Goal: Navigation & Orientation: Find specific page/section

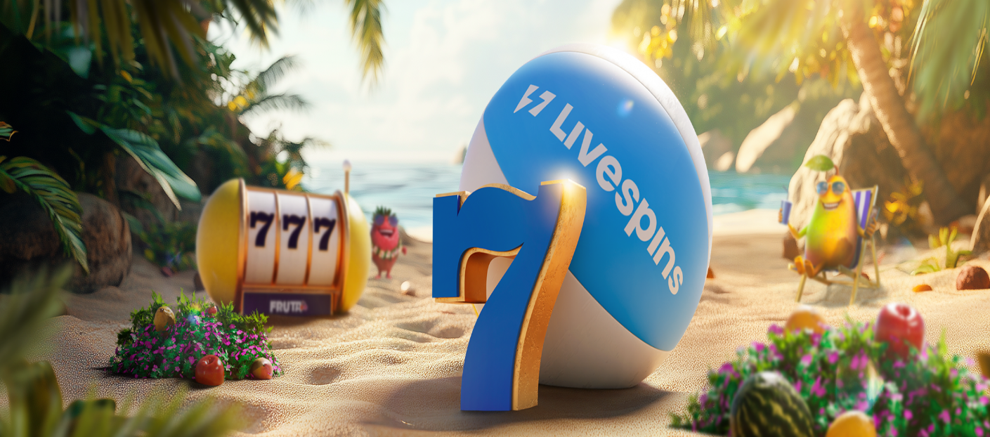
click at [72, 232] on span "Palkkiot" at bounding box center [55, 226] width 33 height 11
click at [70, 232] on span "Palkkiot" at bounding box center [55, 226] width 33 height 11
click at [72, 232] on span "Palkkiot" at bounding box center [55, 226] width 33 height 11
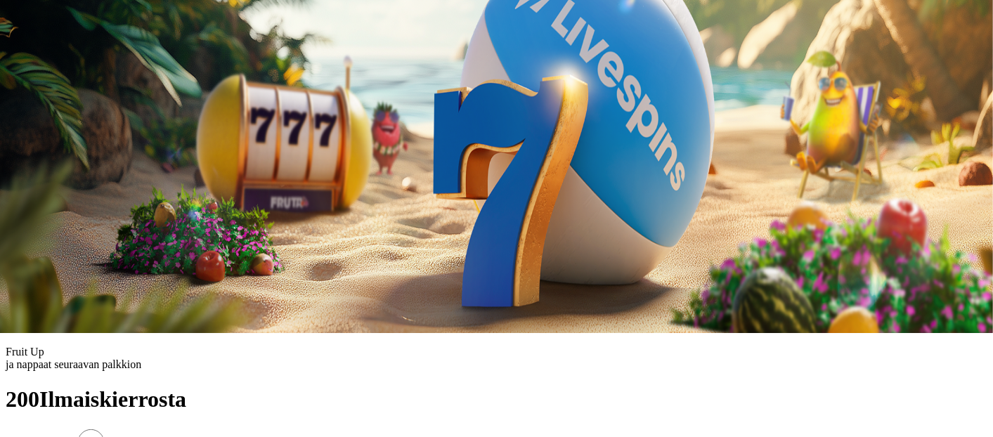
click at [11, 236] on span "close icon" at bounding box center [11, 236] width 0 height 0
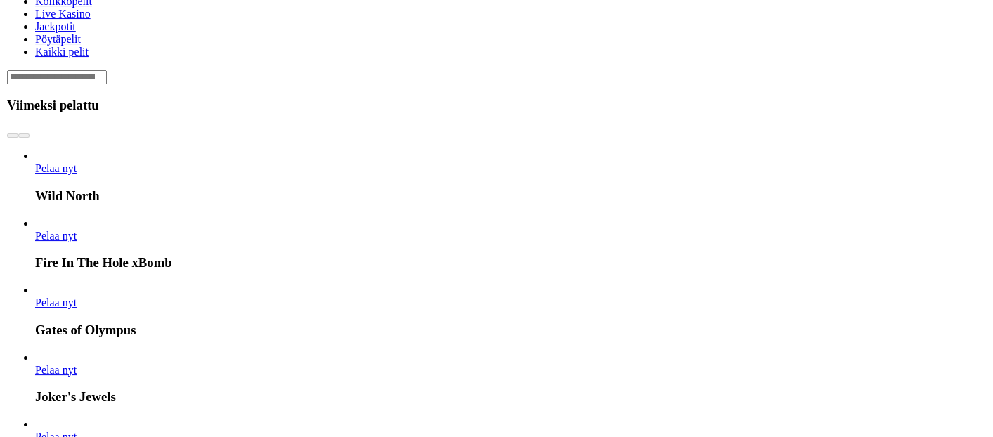
scroll to position [530, 0]
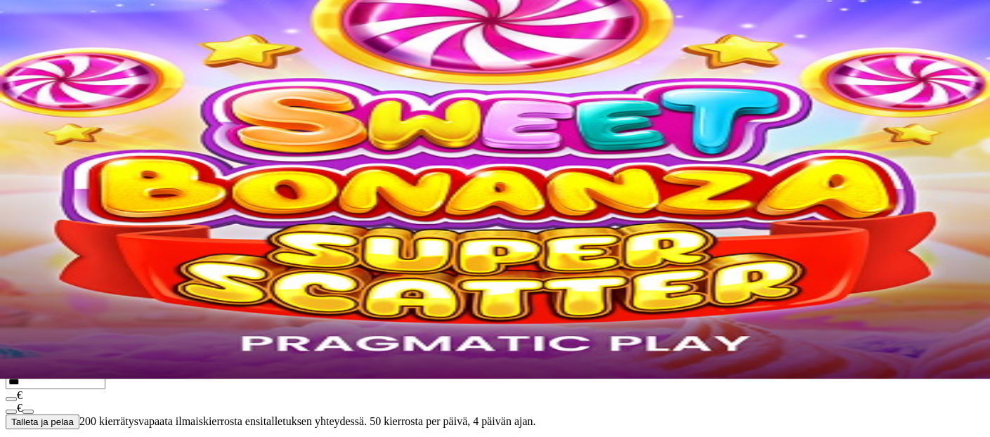
scroll to position [59, 0]
